Goal: Information Seeking & Learning: Learn about a topic

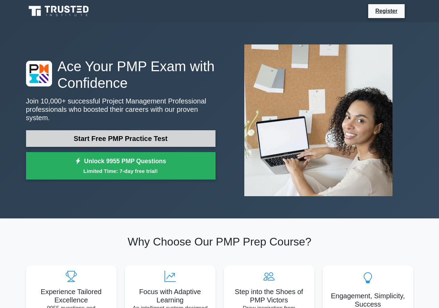
click at [95, 131] on link "Start Free PMP Practice Test" at bounding box center [120, 138] width 189 height 17
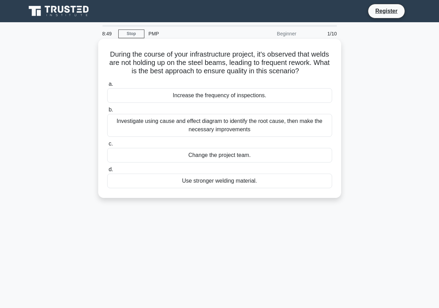
click at [193, 180] on div "Use stronger welding material." at bounding box center [219, 181] width 225 height 15
click at [107, 172] on input "d. Use stronger welding material." at bounding box center [107, 169] width 0 height 5
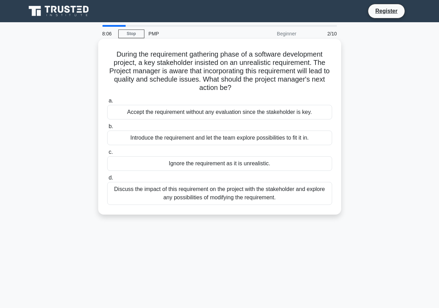
click at [173, 196] on div "Discuss the impact of this requirement on the project with the stakeholder and …" at bounding box center [219, 193] width 225 height 23
click at [107, 180] on input "d. Discuss the impact of this requirement on the project with the stakeholder a…" at bounding box center [107, 178] width 0 height 5
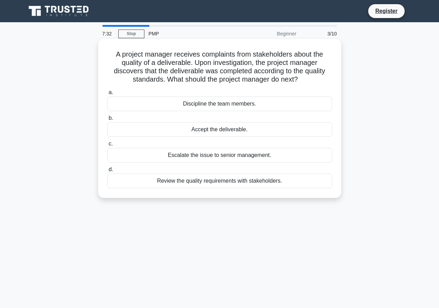
click at [194, 181] on div "Review the quality requirements with stakeholders." at bounding box center [219, 181] width 225 height 15
click at [107, 172] on input "d. Review the quality requirements with stakeholders." at bounding box center [107, 169] width 0 height 5
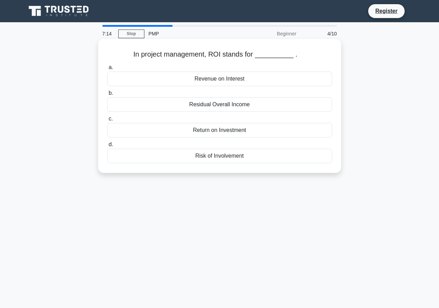
click at [191, 105] on div "Residual Overall Income" at bounding box center [219, 104] width 225 height 15
click at [107, 95] on input "b. Residual Overall Income" at bounding box center [107, 93] width 0 height 5
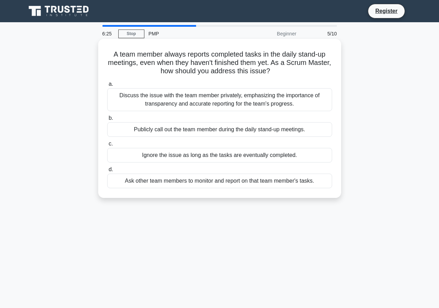
click at [303, 93] on div "Discuss the issue with the team member privately, emphasizing the importance of…" at bounding box center [219, 99] width 225 height 23
click at [107, 86] on input "a. Discuss the issue with the team member privately, emphasizing the importance…" at bounding box center [107, 84] width 0 height 5
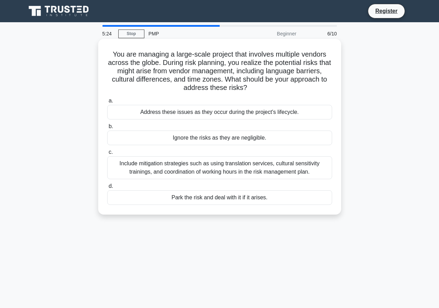
click at [186, 167] on div "Include mitigation strategies such as using translation services, cultural sens…" at bounding box center [219, 167] width 225 height 23
click at [107, 154] on input "c. Include mitigation strategies such as using translation services, cultural s…" at bounding box center [107, 152] width 0 height 5
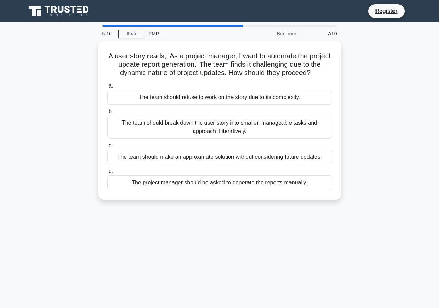
click at [71, 95] on div "A user story reads, 'As a project manager, I want to automate the project updat…" at bounding box center [220, 124] width 396 height 167
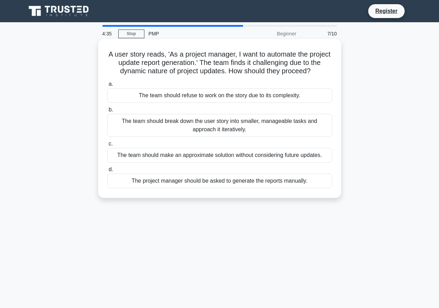
click at [135, 127] on div "The team should break down the user story into smaller, manageable tasks and ap…" at bounding box center [219, 125] width 225 height 23
click at [107, 112] on input "b. The team should break down the user story into smaller, manageable tasks and…" at bounding box center [107, 110] width 0 height 5
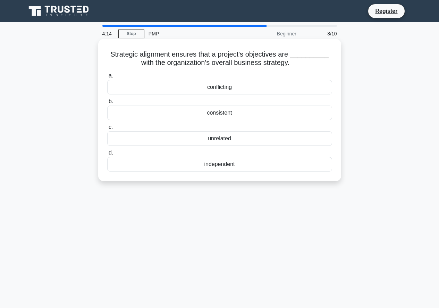
click at [212, 115] on div "consistent" at bounding box center [219, 112] width 225 height 15
click at [107, 104] on input "b. consistent" at bounding box center [107, 101] width 0 height 5
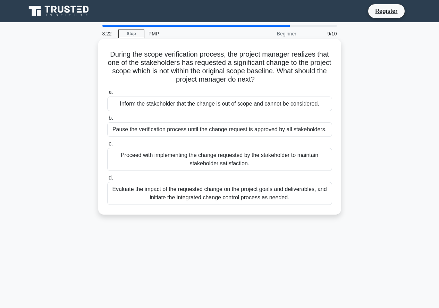
click at [154, 194] on div "Evaluate the impact of the requested change on the project goals and deliverabl…" at bounding box center [219, 193] width 225 height 23
click at [107, 180] on input "d. Evaluate the impact of the requested change on the project goals and deliver…" at bounding box center [107, 178] width 0 height 5
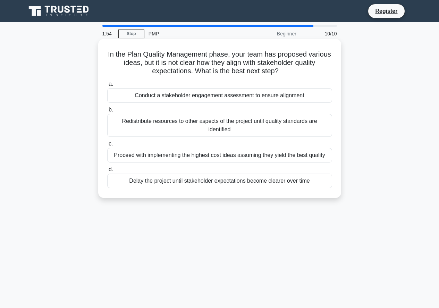
click at [177, 93] on div "Conduct a stakeholder engagement assessment to ensure alignment" at bounding box center [219, 95] width 225 height 15
click at [107, 86] on input "a. Conduct a stakeholder engagement assessment to ensure alignment" at bounding box center [107, 84] width 0 height 5
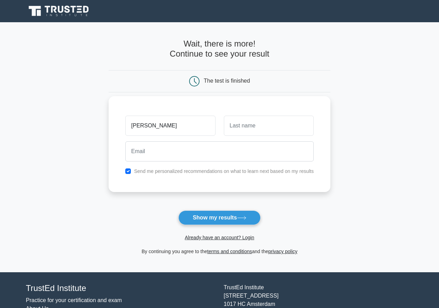
type input "john paul"
click at [228, 124] on input "text" at bounding box center [269, 126] width 90 height 20
type input "mukuche"
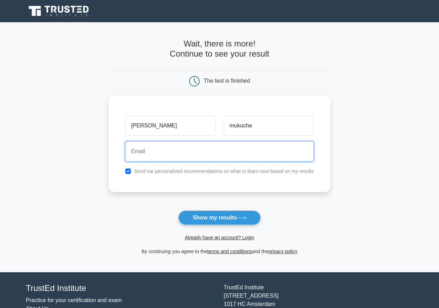
click at [146, 152] on input "email" at bounding box center [219, 151] width 188 height 20
click at [178, 210] on button "Show my results" at bounding box center [219, 217] width 82 height 15
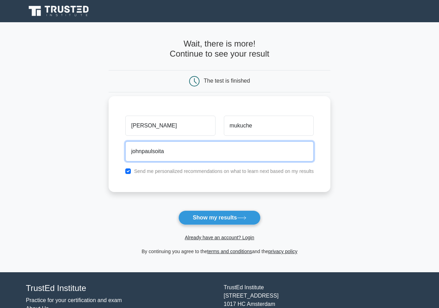
click at [178, 210] on button "Show my results" at bounding box center [219, 217] width 82 height 15
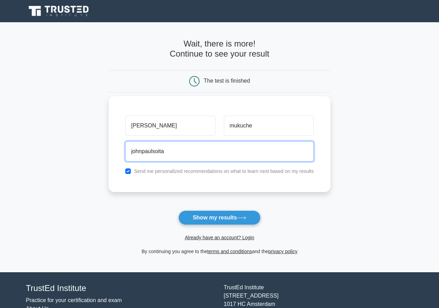
click at [178, 210] on button "Show my results" at bounding box center [219, 217] width 82 height 15
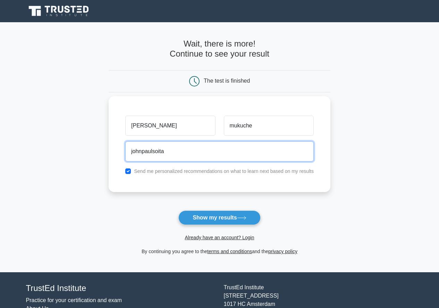
click at [178, 210] on button "Show my results" at bounding box center [219, 217] width 82 height 15
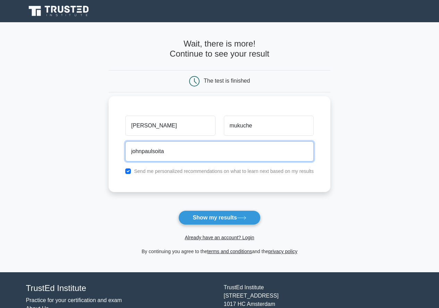
click at [178, 210] on button "Show my results" at bounding box center [219, 217] width 82 height 15
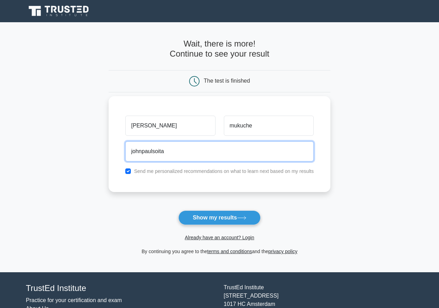
click at [178, 210] on button "Show my results" at bounding box center [219, 217] width 82 height 15
click at [167, 153] on input "johnpaulsoita" at bounding box center [219, 151] width 188 height 20
click at [164, 151] on input "johnpaulsoita" at bounding box center [219, 151] width 188 height 20
type input "johnpaulsoita"
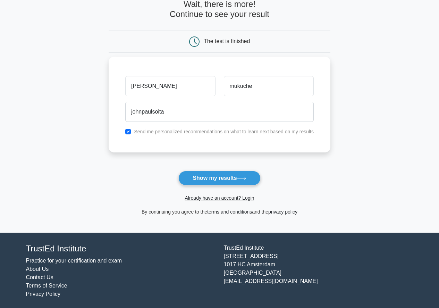
scroll to position [41, 0]
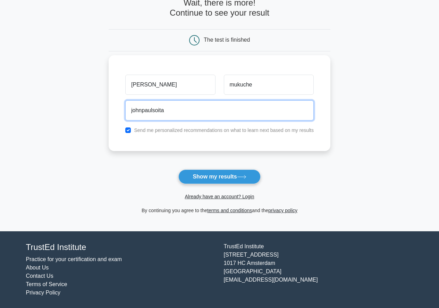
click at [168, 115] on input "johnpaulsoita" at bounding box center [219, 110] width 188 height 20
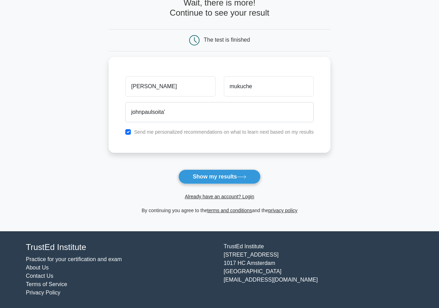
drag, startPoint x: 166, startPoint y: 112, endPoint x: 331, endPoint y: 190, distance: 182.6
click at [331, 189] on main "Wait, there is more! Continue to see your result The test is finished john paul" at bounding box center [219, 106] width 439 height 250
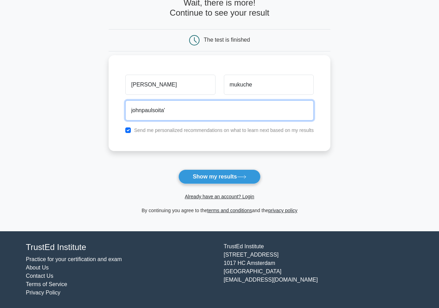
click at [165, 110] on input "johnpaulsoita'" at bounding box center [219, 110] width 188 height 20
click at [168, 110] on input "johnpaulsoita'" at bounding box center [219, 110] width 188 height 20
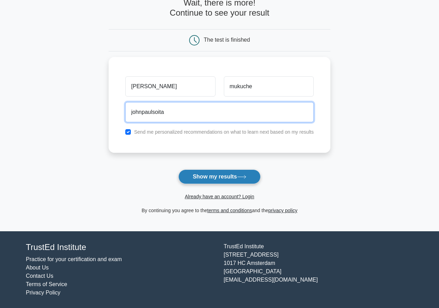
type input "johnpaulsoita"
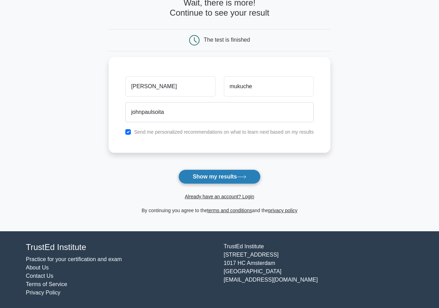
click at [203, 171] on button "Show my results" at bounding box center [219, 176] width 82 height 15
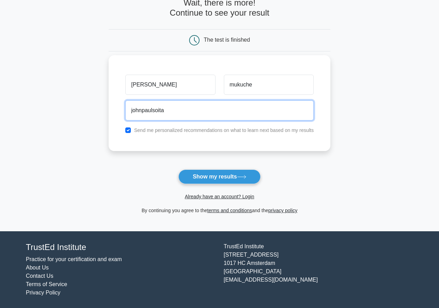
click at [164, 110] on input "johnpaulsoita" at bounding box center [219, 110] width 188 height 20
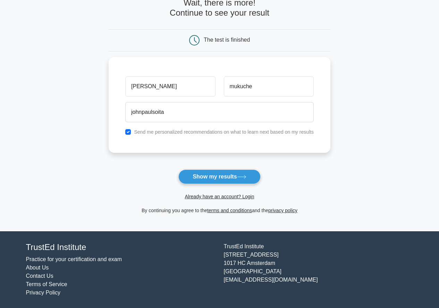
click at [73, 162] on main "Wait, there is more! Continue to see your result The test is finished john paul" at bounding box center [219, 106] width 439 height 250
click at [126, 128] on input "checkbox" at bounding box center [128, 130] width 6 height 6
click at [128, 128] on input "checkbox" at bounding box center [128, 130] width 6 height 6
checkbox input "true"
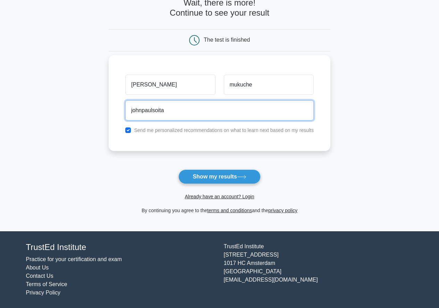
click at [164, 111] on input "johnpaulsoita" at bounding box center [219, 110] width 188 height 20
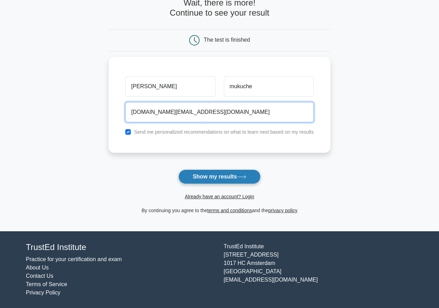
type input "johnpaulsoita.com@gmail.com"
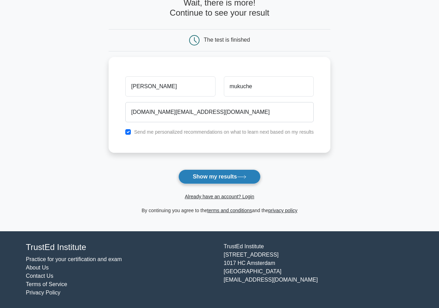
click at [197, 172] on button "Show my results" at bounding box center [219, 176] width 82 height 15
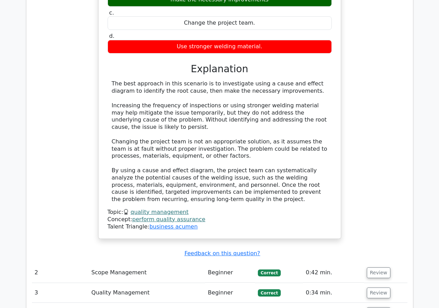
scroll to position [798, 0]
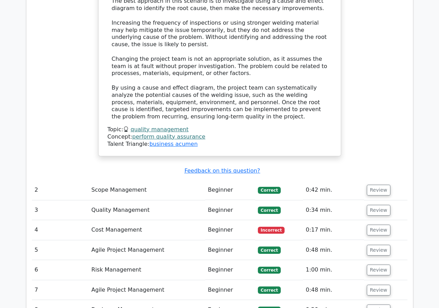
click at [271, 187] on span "Correct" at bounding box center [269, 190] width 23 height 7
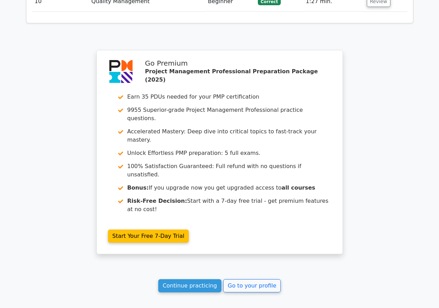
scroll to position [1152, 0]
